Goal: Task Accomplishment & Management: Manage account settings

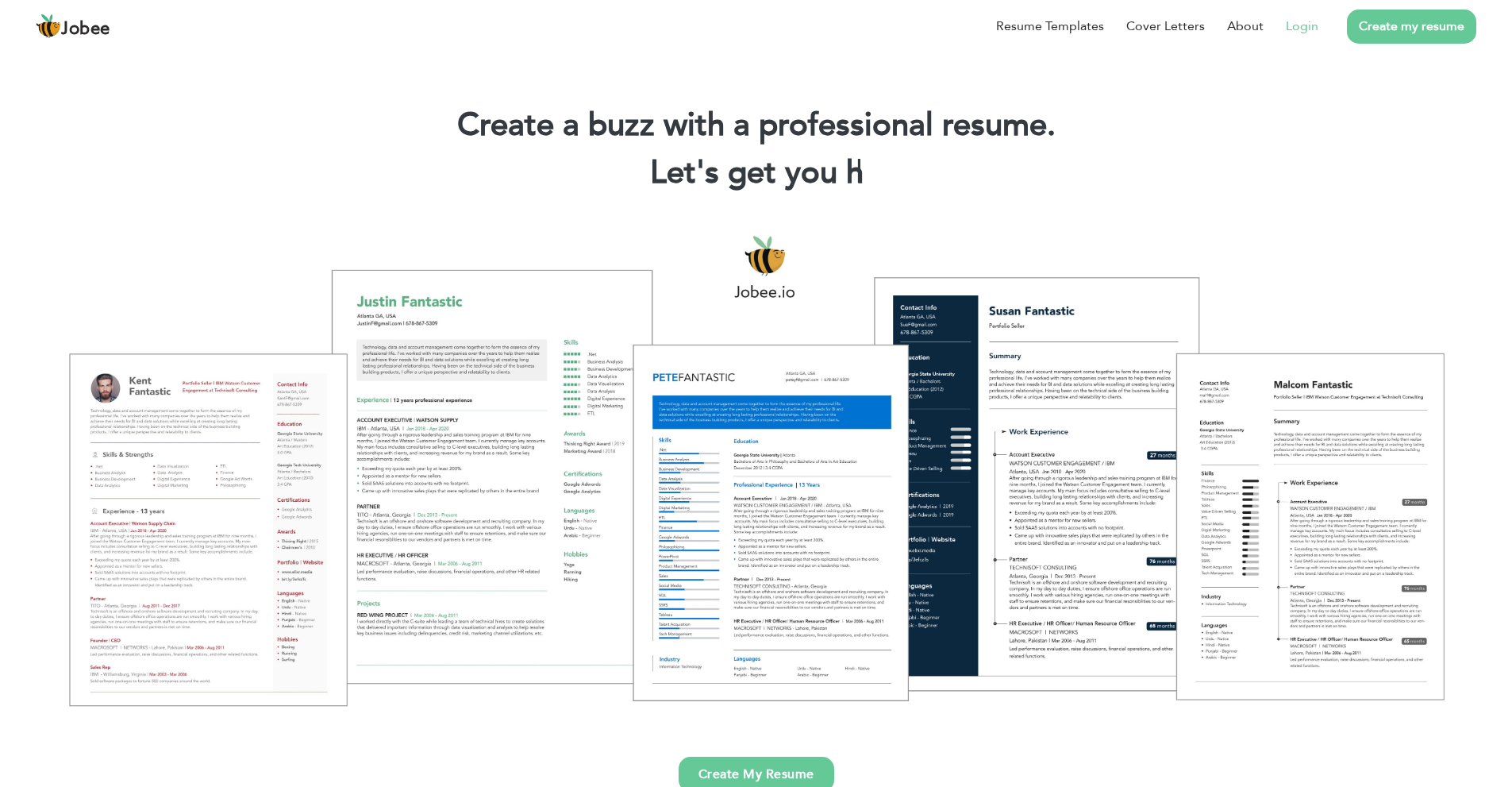
click at [1294, 27] on link "Login" at bounding box center [1301, 26] width 32 height 20
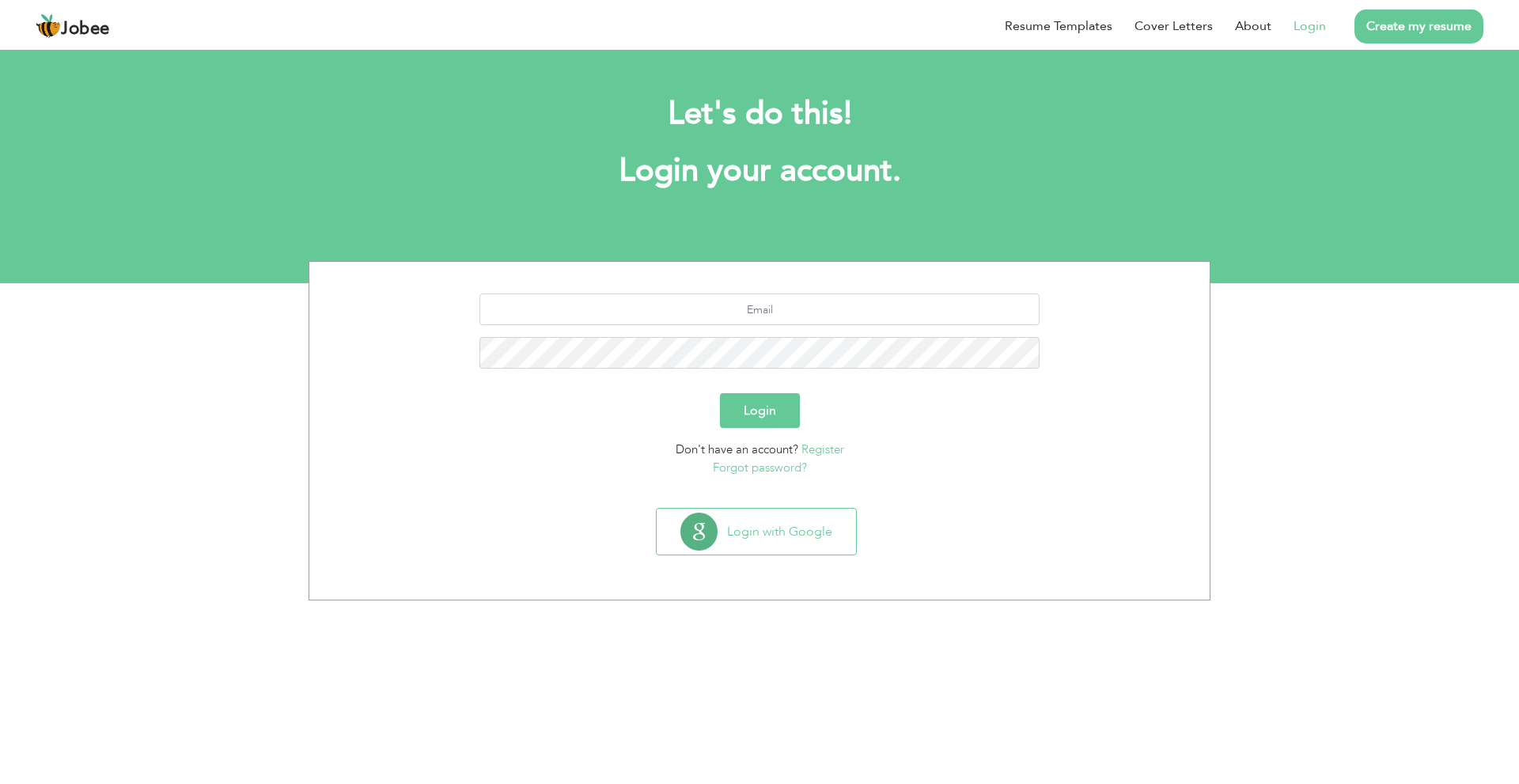
click at [860, 288] on section "Login Don't have an account? Register Forgot password?" at bounding box center [759, 381] width 877 height 239
click at [850, 315] on input "text" at bounding box center [760, 309] width 561 height 32
type input "safdarali.vu9726@gmail.com"
click at [720, 393] on button "Login" at bounding box center [760, 410] width 80 height 35
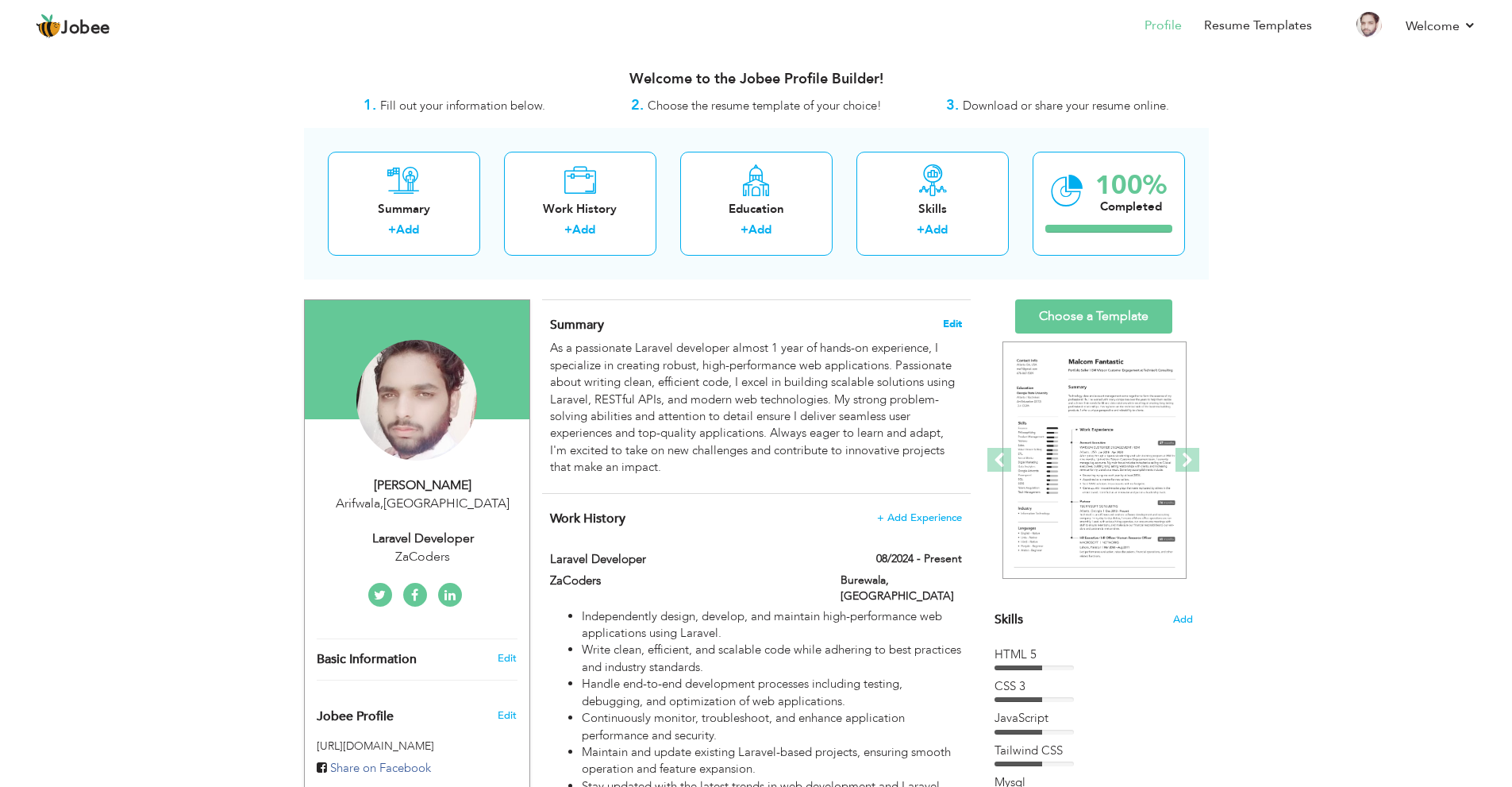
click at [949, 325] on span "Edit" at bounding box center [953, 323] width 20 height 11
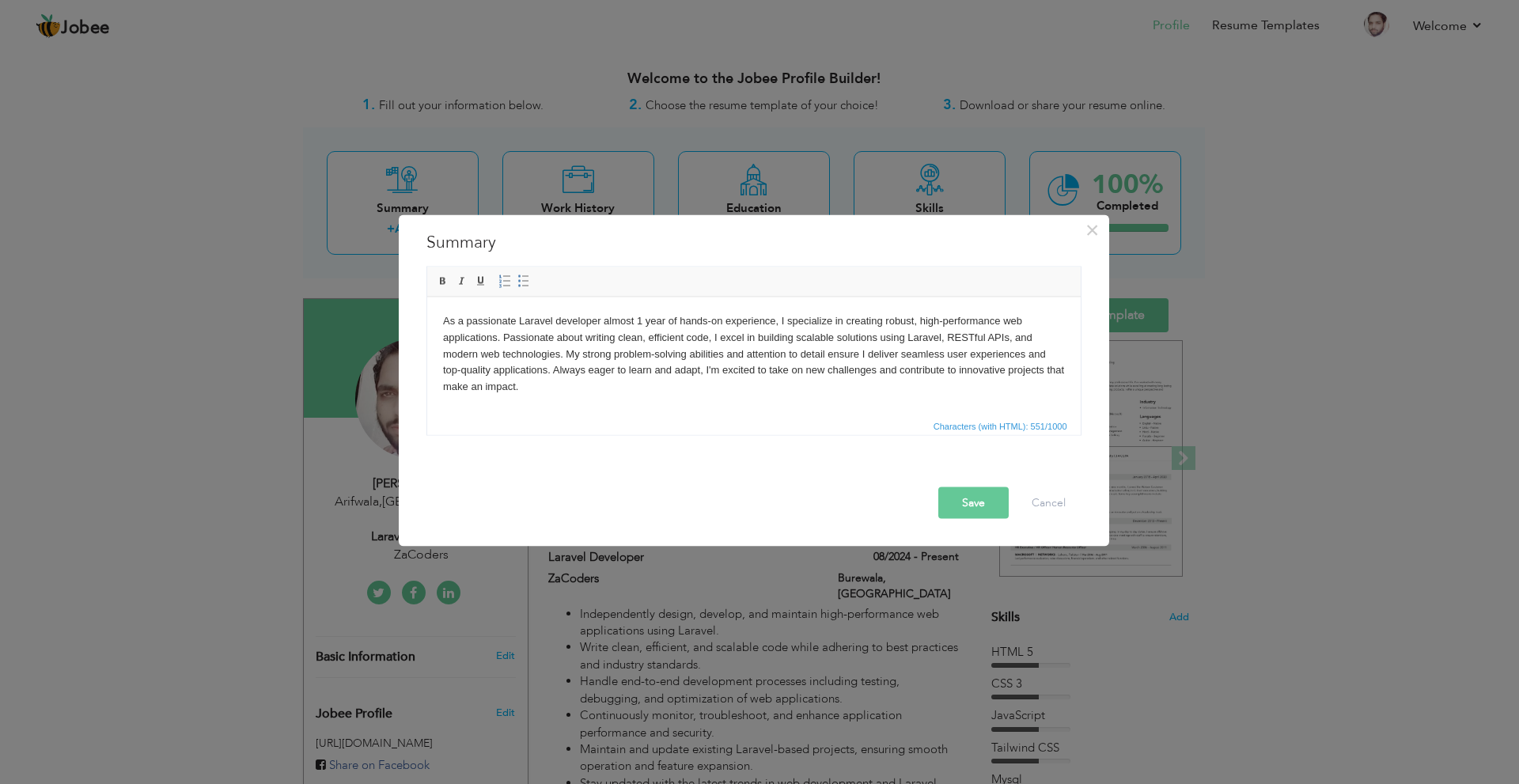
click at [636, 321] on body "As a passionate Laravel developer almost 1 year of hands-on experience, I speci…" at bounding box center [752, 353] width 622 height 83
click at [980, 510] on button "Save" at bounding box center [973, 502] width 70 height 32
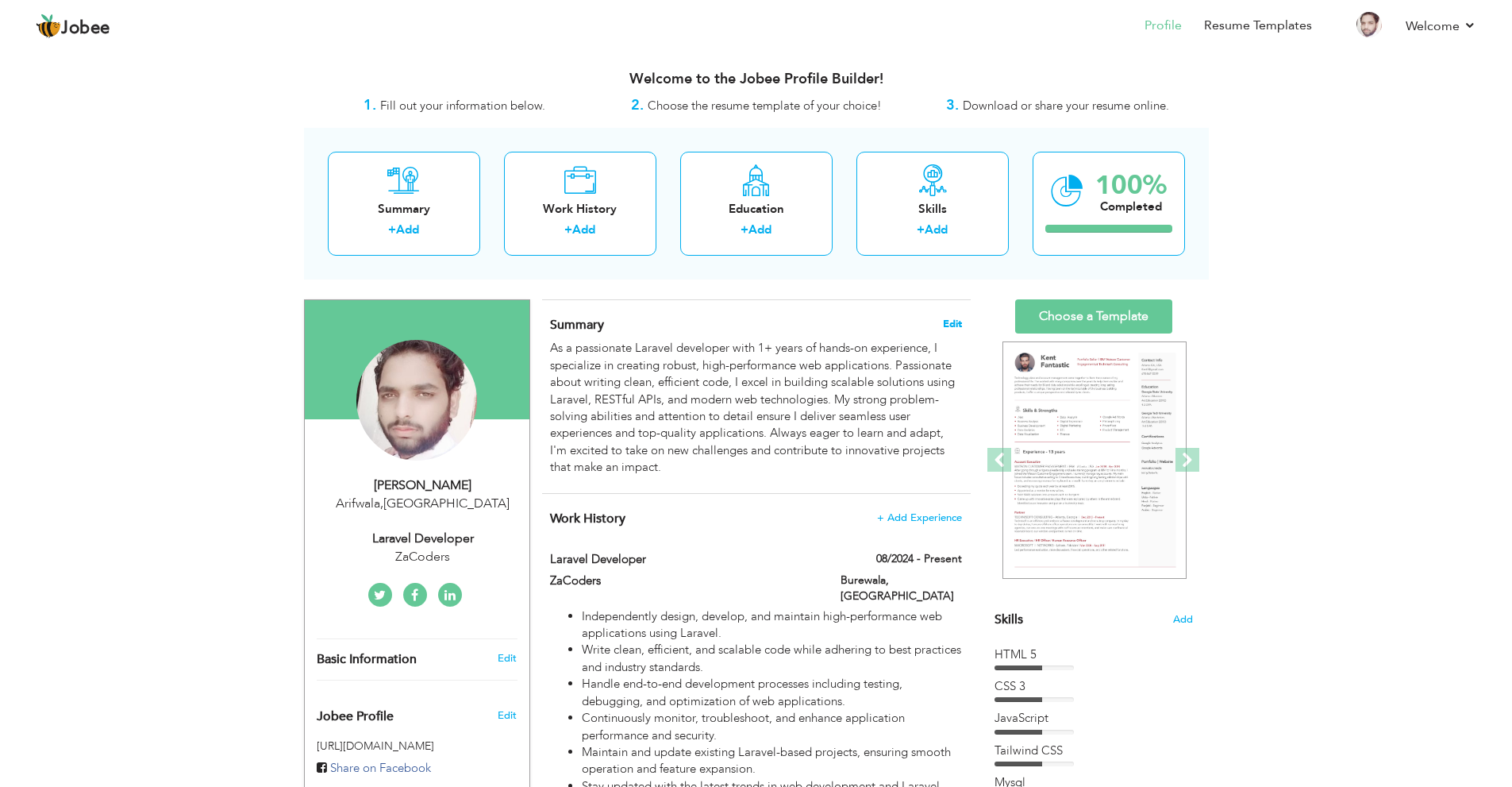
click at [949, 318] on span "Edit" at bounding box center [953, 323] width 20 height 11
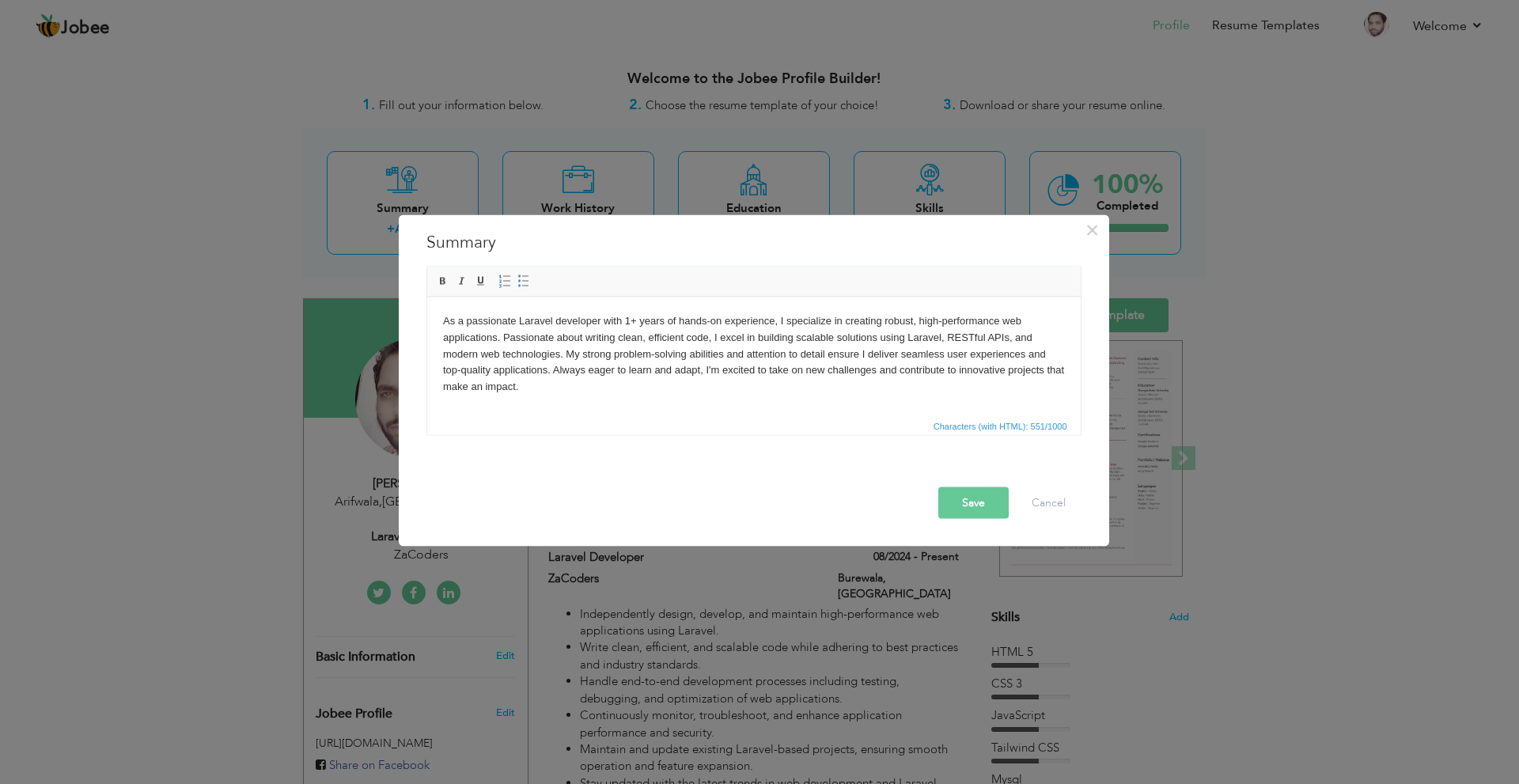
click at [839, 324] on body "As a passionate Laravel developer with 1+ years of hands-on experience, I speci…" at bounding box center [752, 353] width 622 height 83
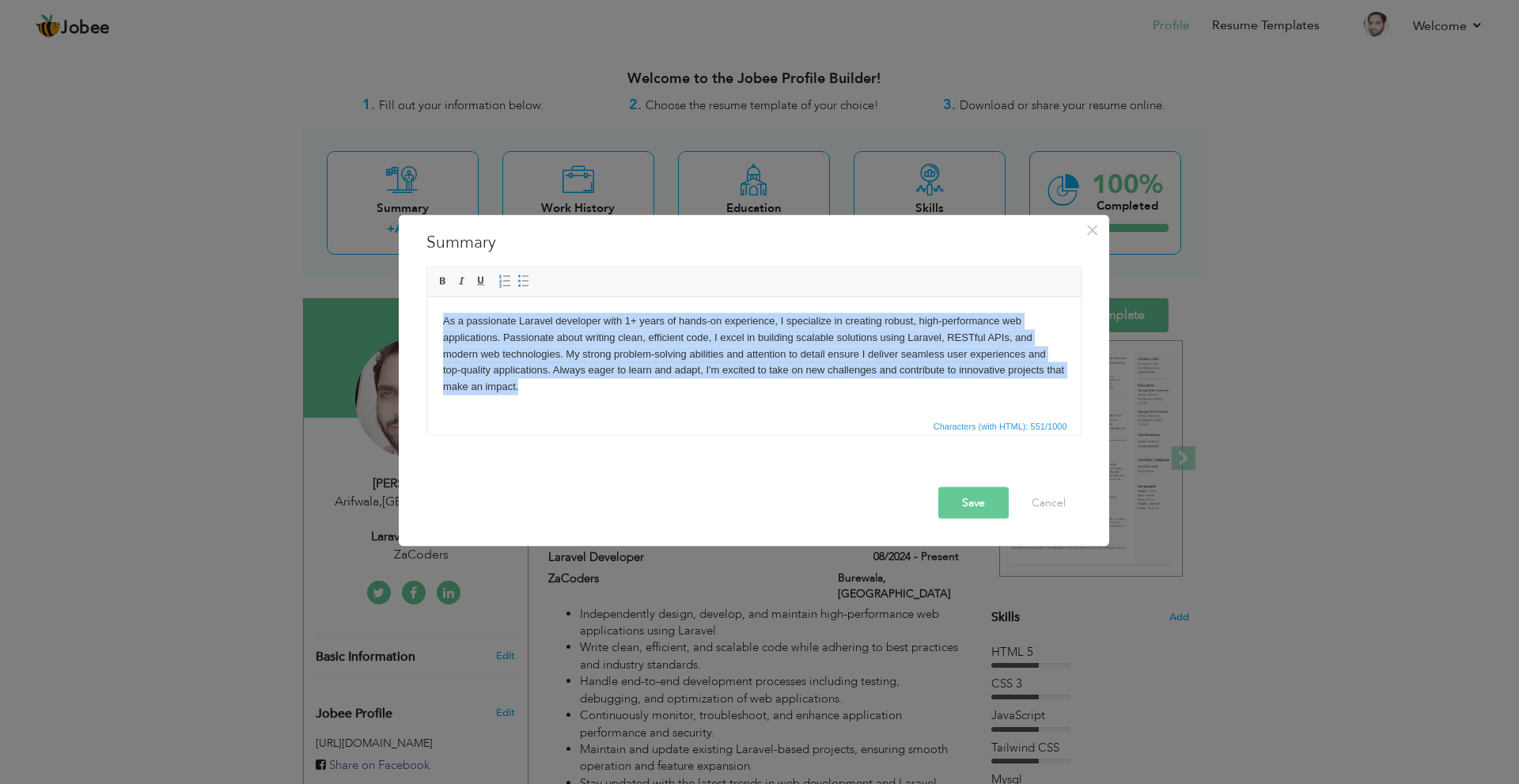
drag, startPoint x: 553, startPoint y: 388, endPoint x: 412, endPoint y: 323, distance: 155.3
click at [426, 323] on html "As a passionate Laravel developer with 1+ years of hands-on experience, I speci…" at bounding box center [753, 353] width 654 height 114
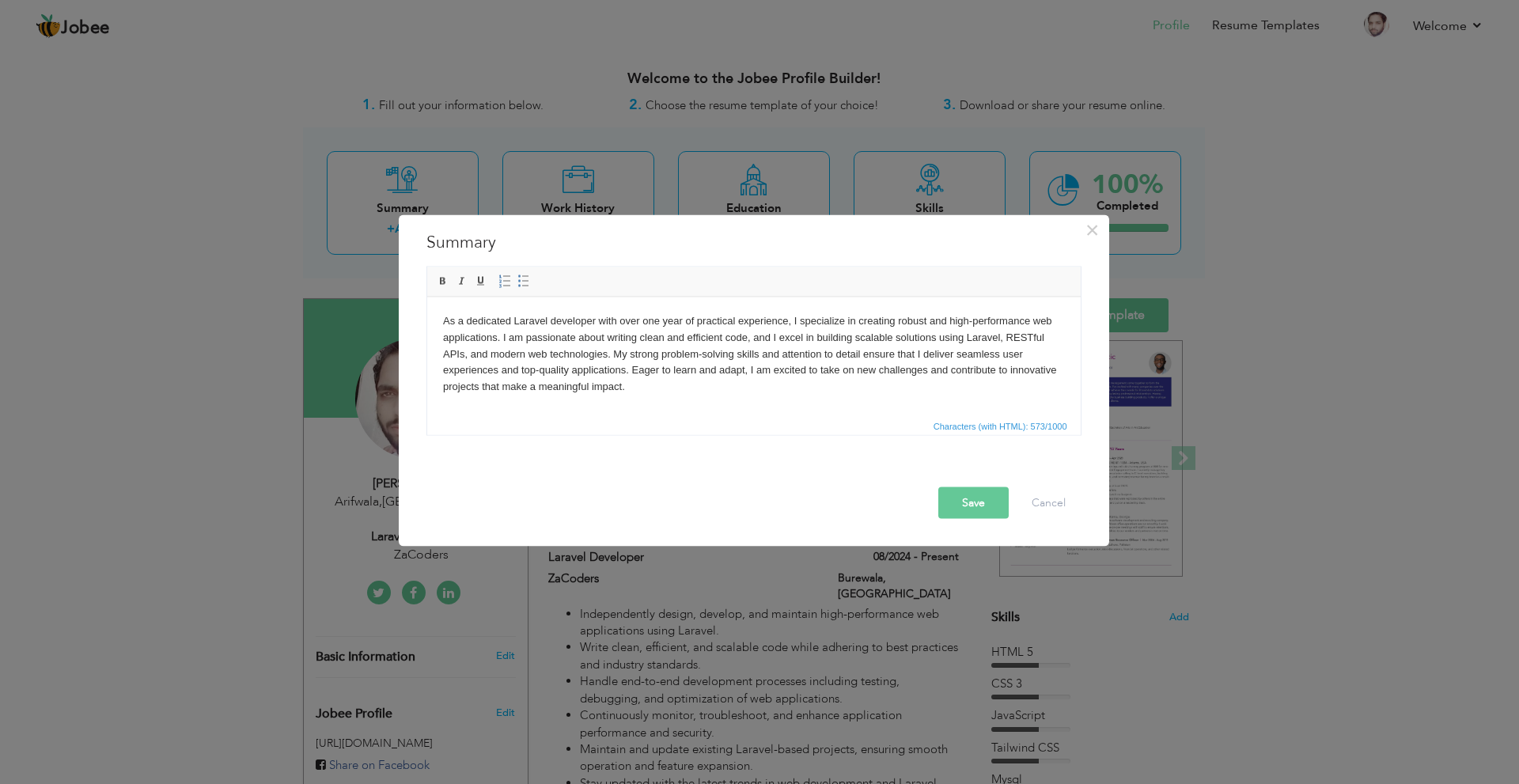
click at [950, 495] on button "Save" at bounding box center [973, 502] width 70 height 32
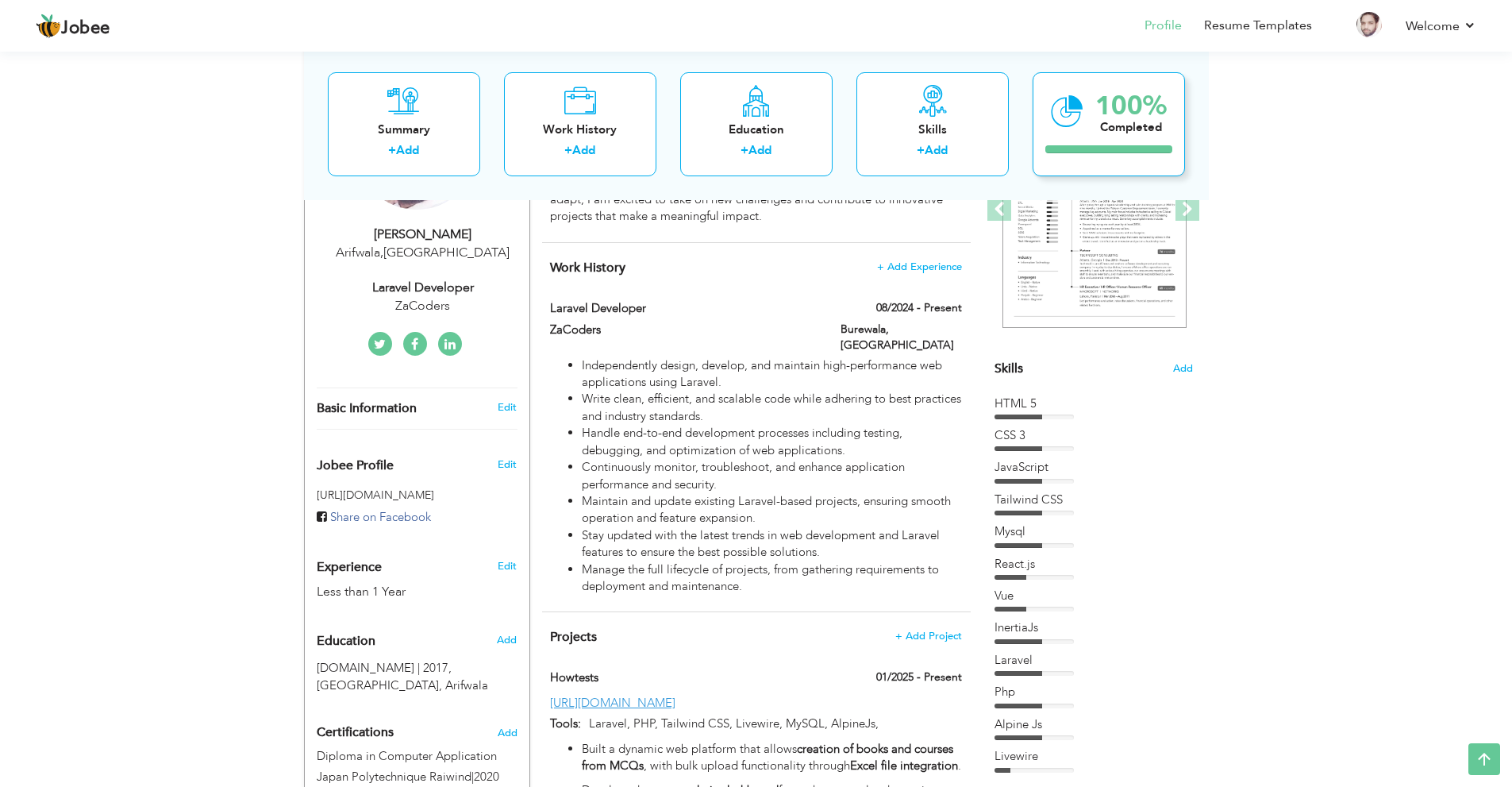
click at [1124, 130] on div "Completed" at bounding box center [1130, 126] width 71 height 17
click at [1187, 206] on span at bounding box center [1187, 209] width 23 height 23
click at [1124, 100] on div "100%" at bounding box center [1130, 104] width 71 height 26
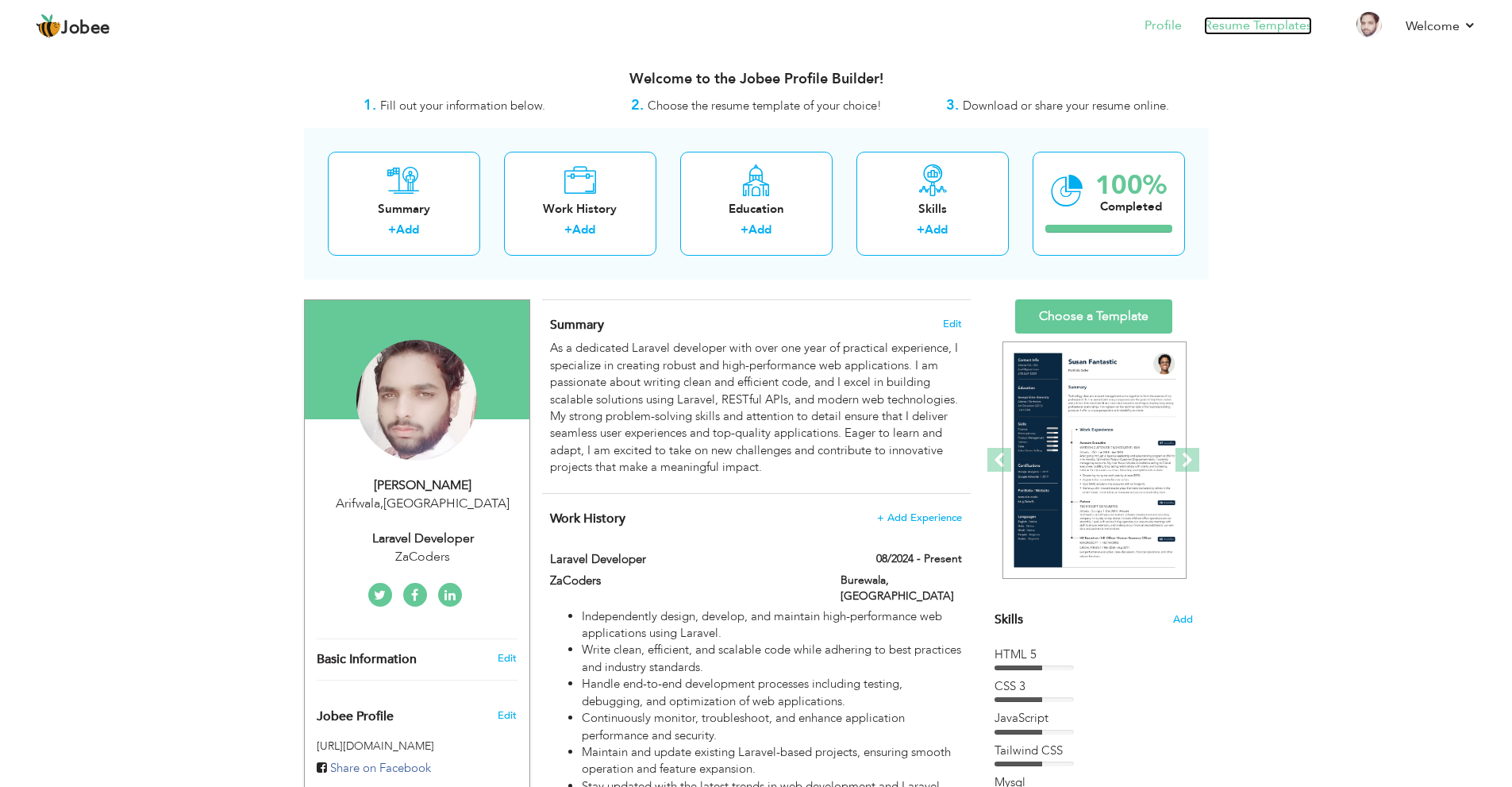
click at [1276, 28] on link "Resume Templates" at bounding box center [1257, 25] width 108 height 19
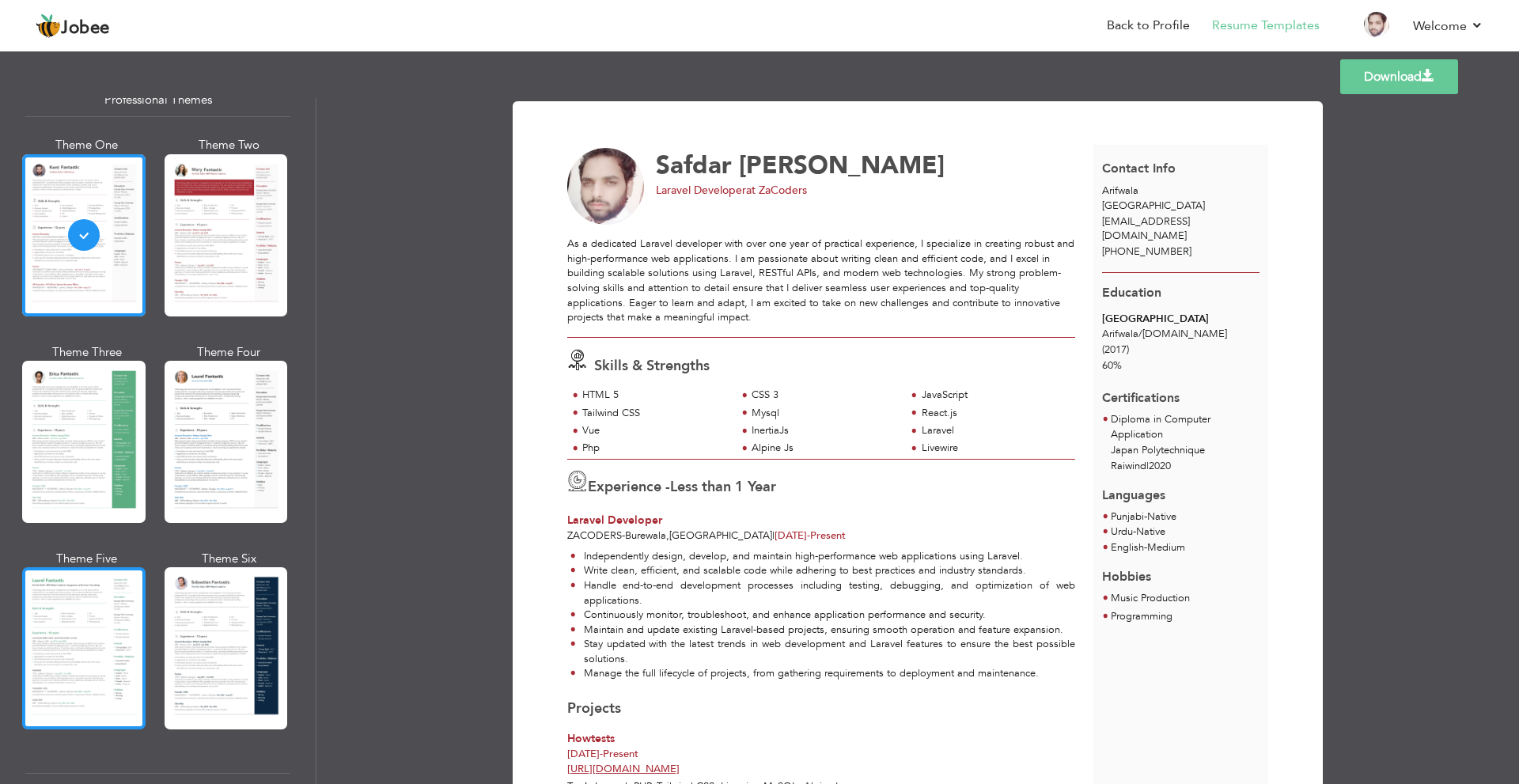
scroll to position [88, 0]
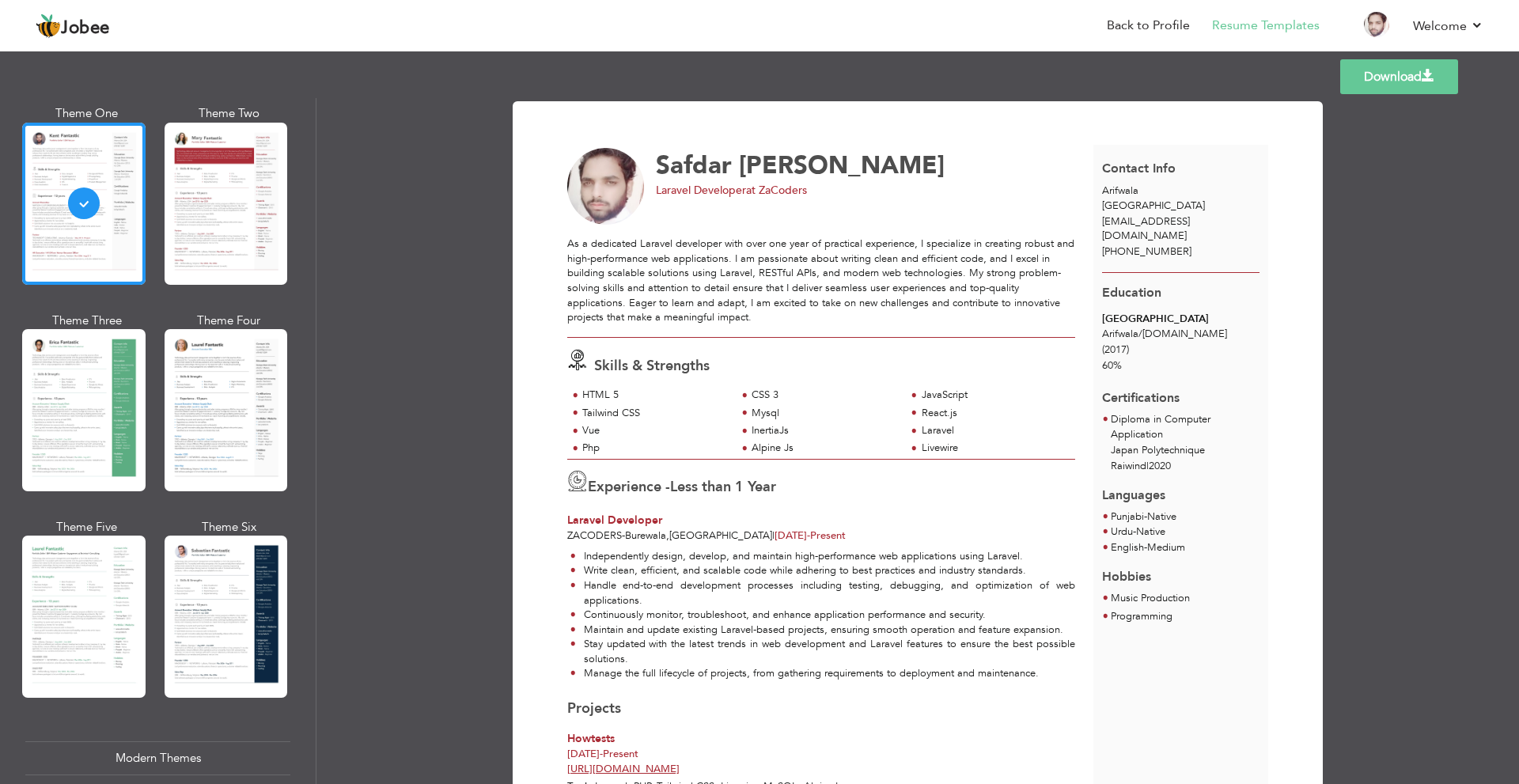
click at [54, 587] on div at bounding box center [84, 616] width 124 height 162
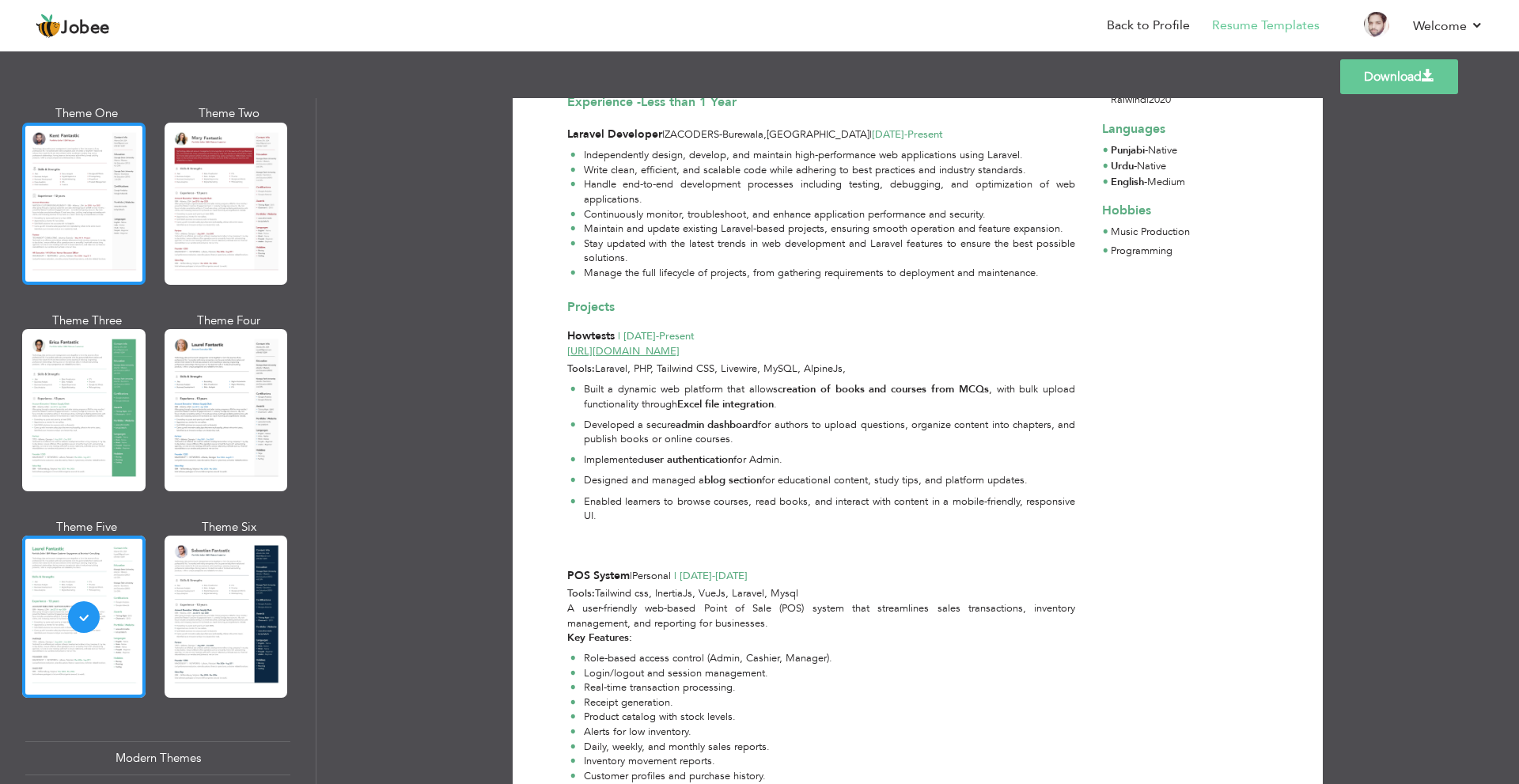
scroll to position [0, 0]
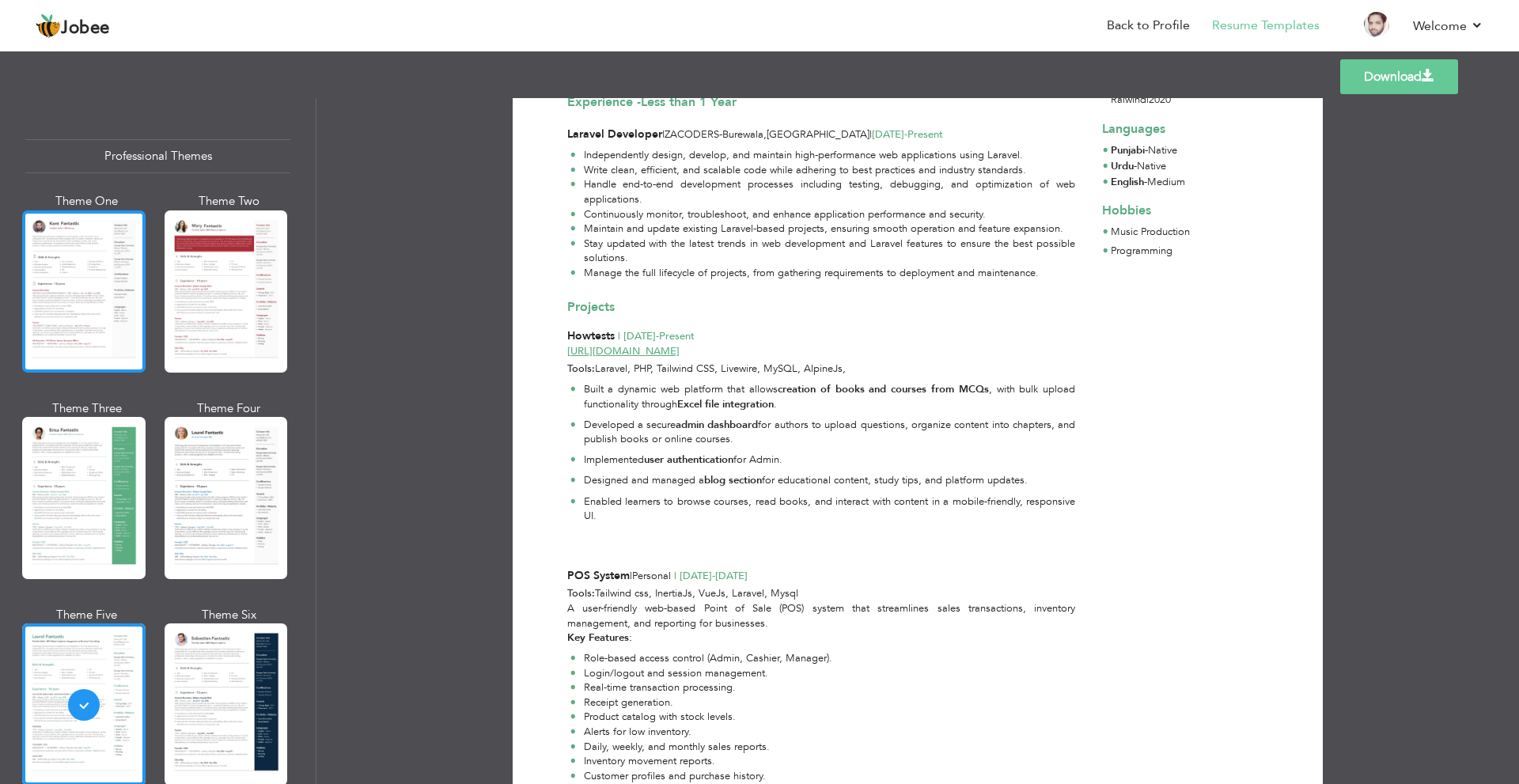
click at [87, 254] on div at bounding box center [84, 291] width 124 height 162
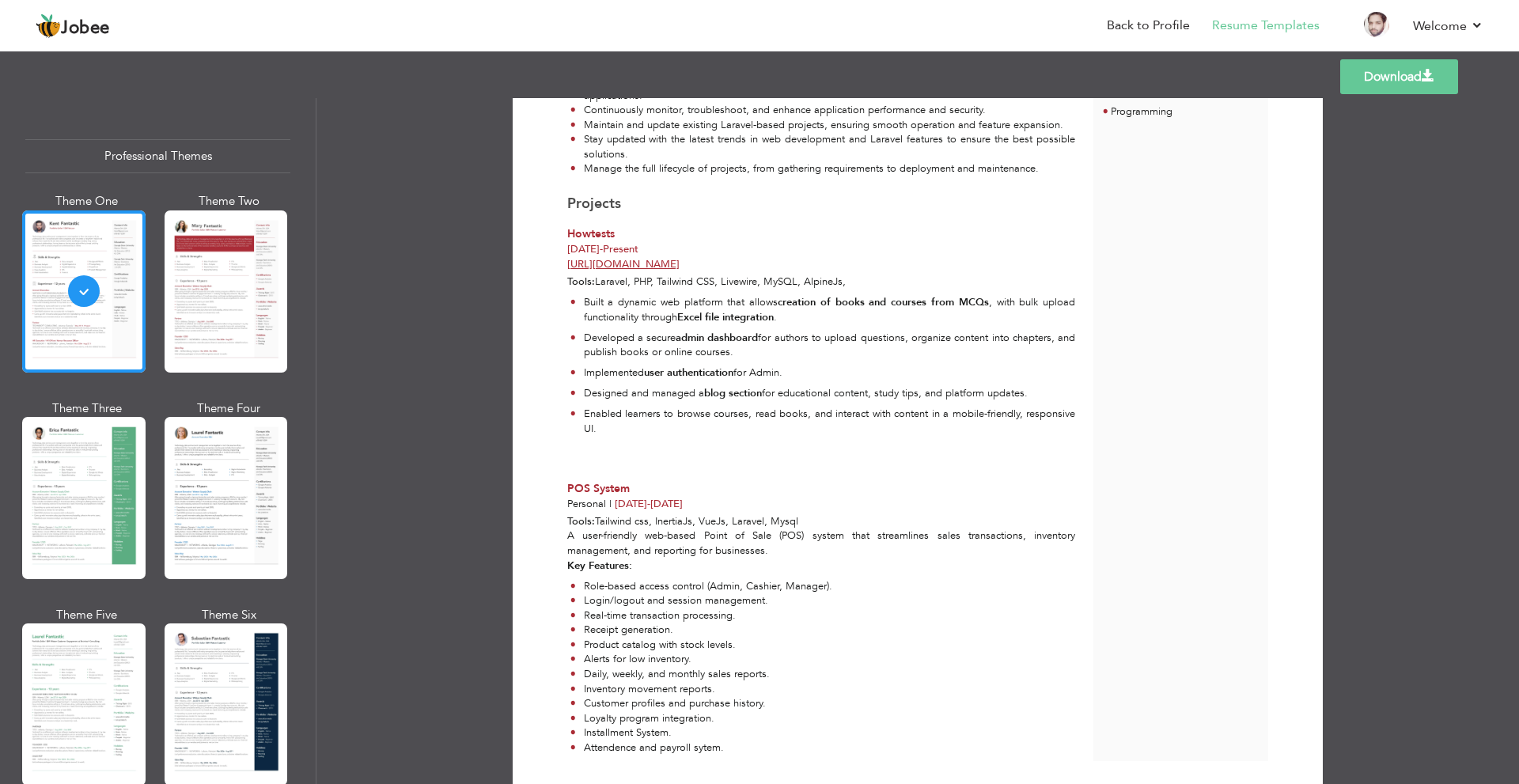
scroll to position [559, 0]
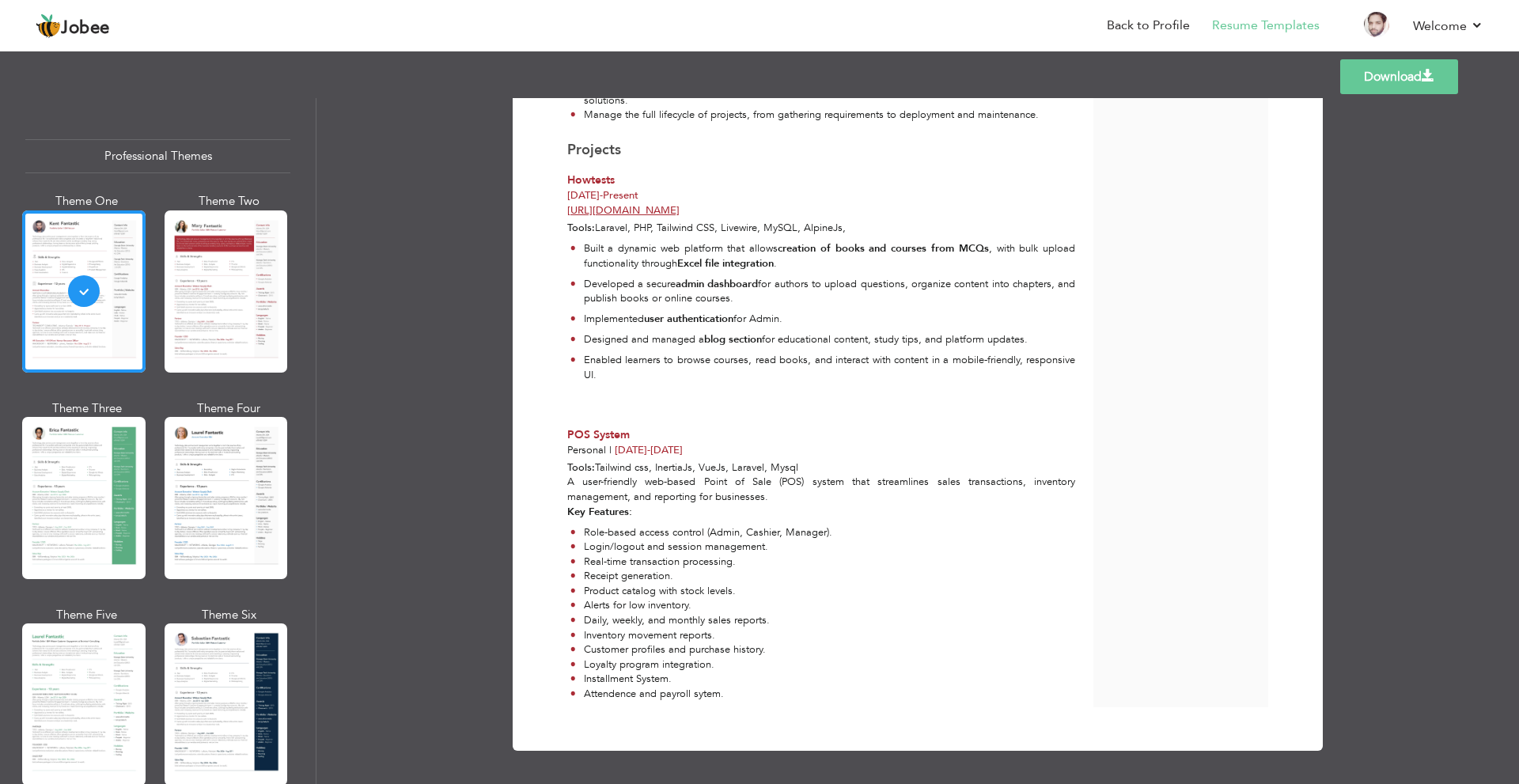
click at [1396, 78] on link "Download" at bounding box center [1398, 77] width 118 height 35
